Goal: Transaction & Acquisition: Purchase product/service

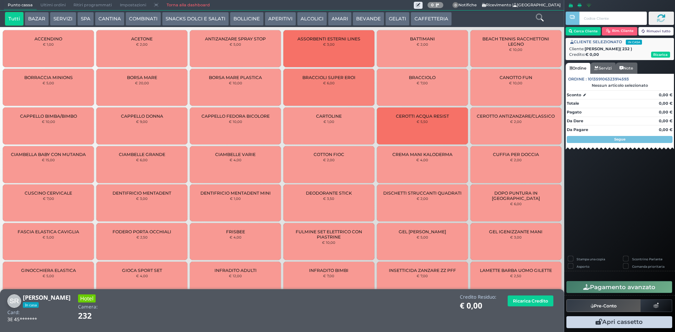
click at [373, 21] on button "BEVANDE" at bounding box center [369, 19] width 32 height 14
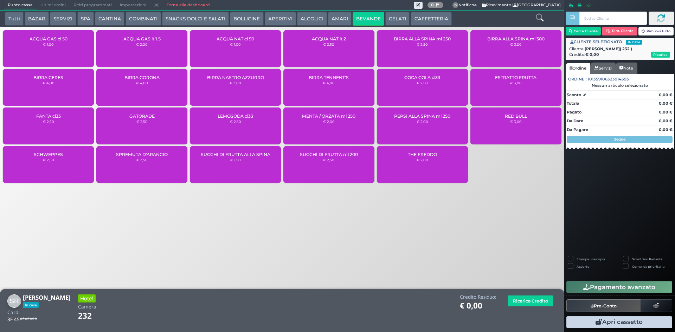
click at [337, 17] on button "AMARI" at bounding box center [340, 19] width 24 height 14
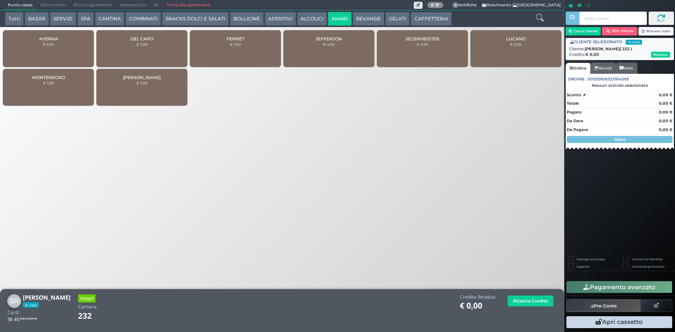
click at [306, 18] on button "ALCOLICI" at bounding box center [312, 19] width 30 height 14
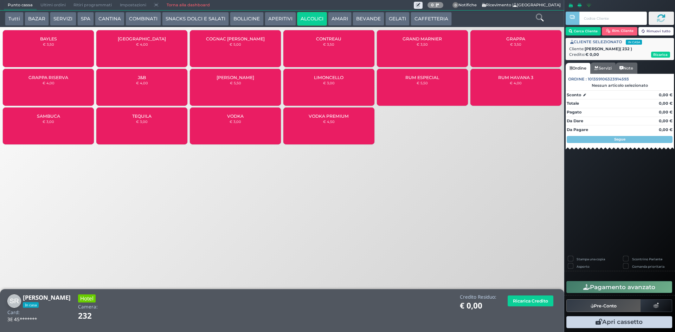
click at [282, 19] on button "APERITIVI" at bounding box center [280, 19] width 31 height 14
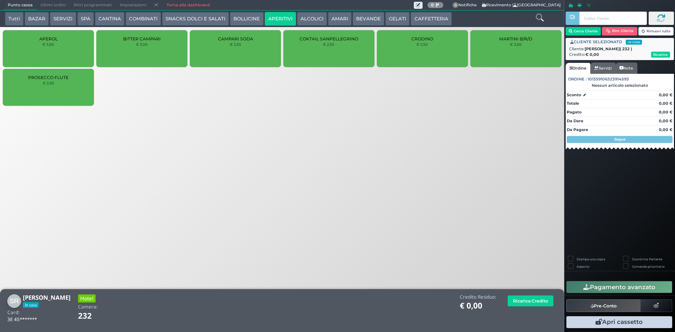
click at [310, 20] on button "ALCOLICI" at bounding box center [312, 19] width 30 height 14
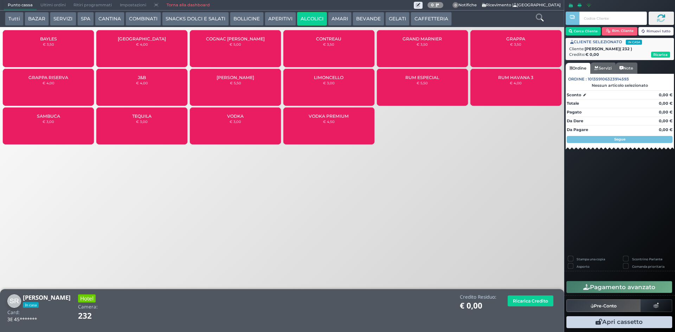
click at [140, 18] on button "COMBINATI" at bounding box center [142, 19] width 35 height 14
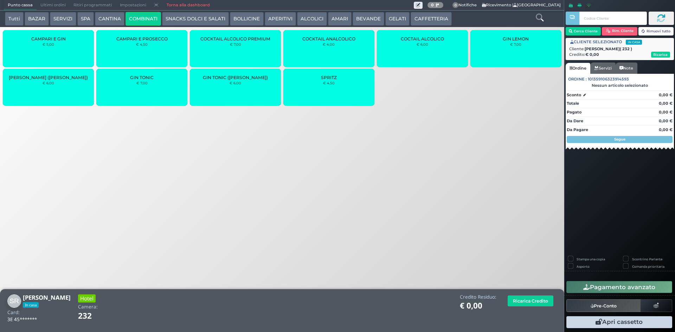
click at [331, 85] on small "€ 4,50" at bounding box center [329, 83] width 12 height 4
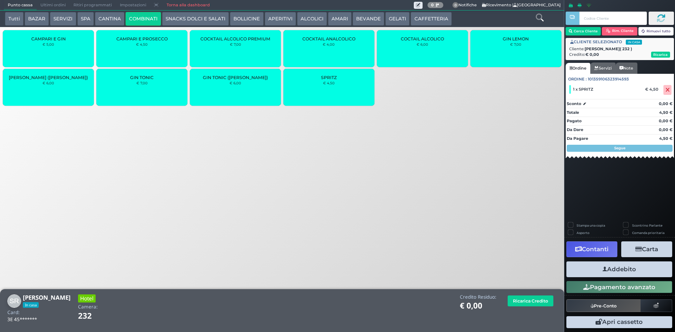
click at [626, 269] on button "Addebito" at bounding box center [619, 270] width 106 height 16
